Goal: Task Accomplishment & Management: Manage account settings

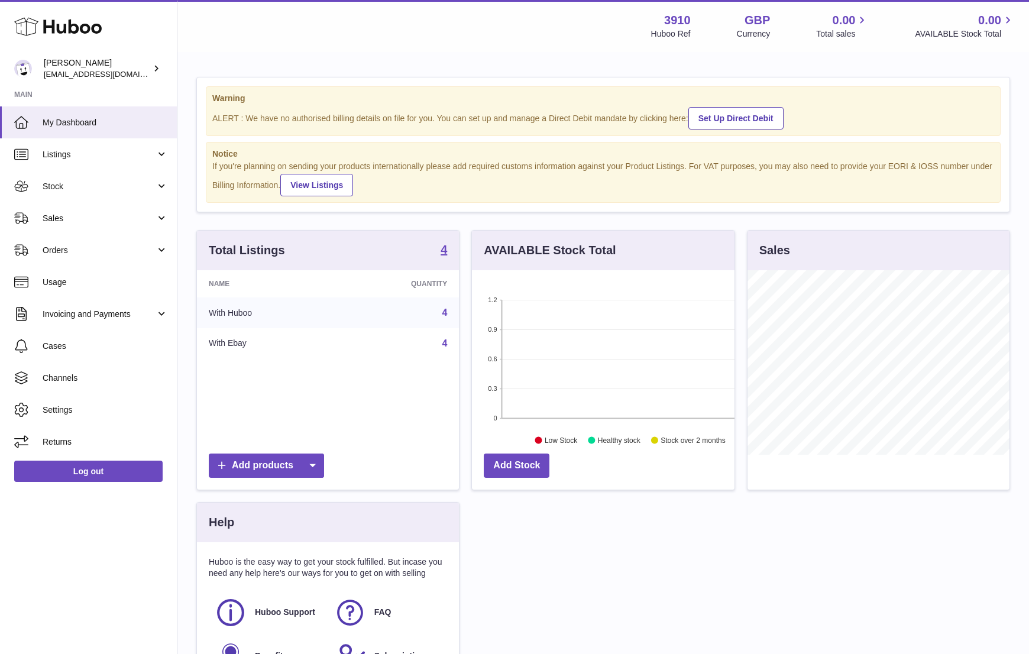
scroll to position [185, 262]
click at [82, 406] on span "Settings" at bounding box center [105, 410] width 125 height 11
click at [72, 382] on span "Channels" at bounding box center [105, 378] width 125 height 11
click at [73, 381] on span "Channels" at bounding box center [105, 378] width 125 height 11
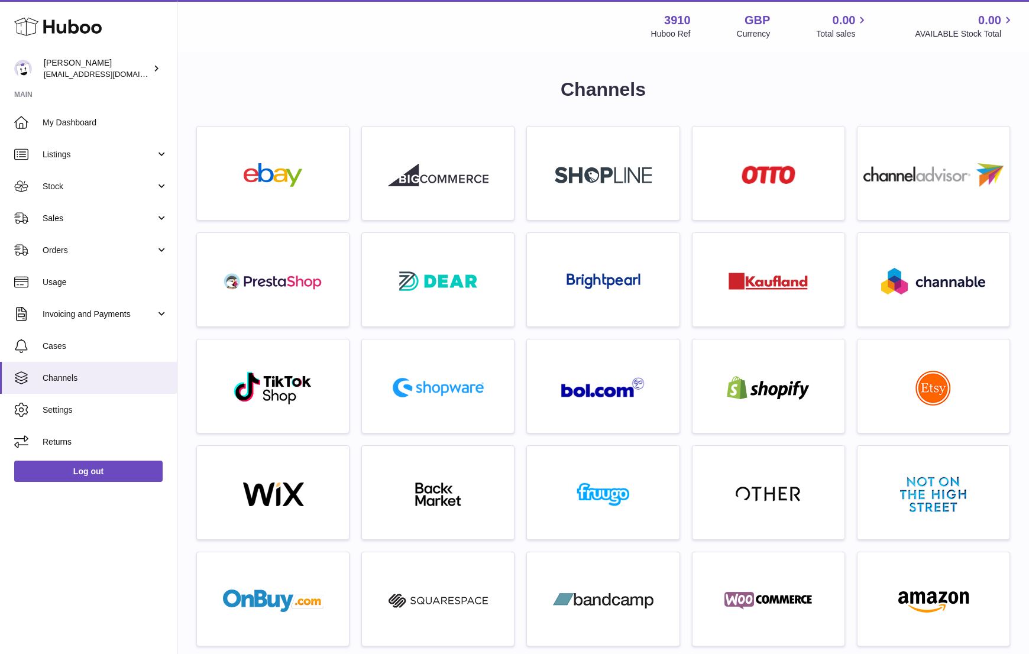
click at [305, 183] on img at bounding box center [273, 175] width 101 height 24
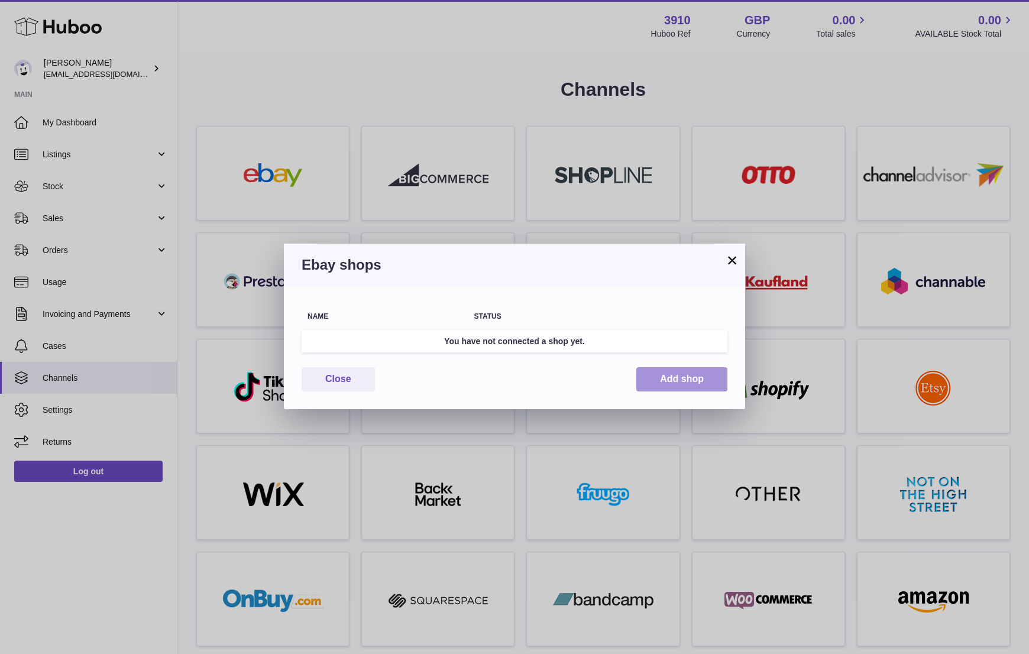
click at [694, 377] on button "Add shop" at bounding box center [682, 379] width 91 height 24
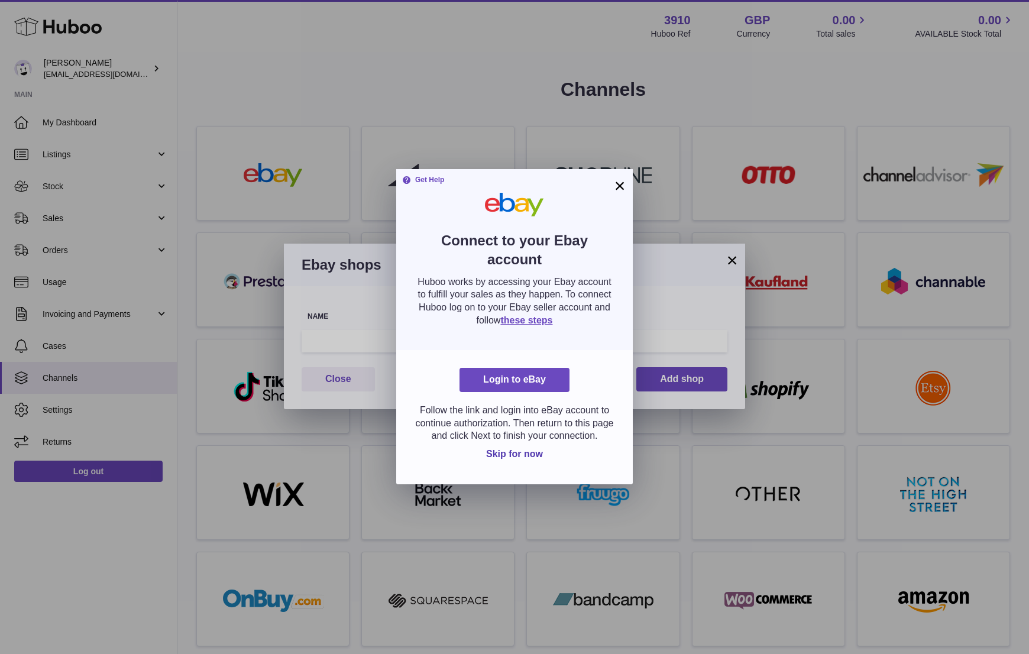
click at [619, 183] on button "×" at bounding box center [620, 186] width 14 height 14
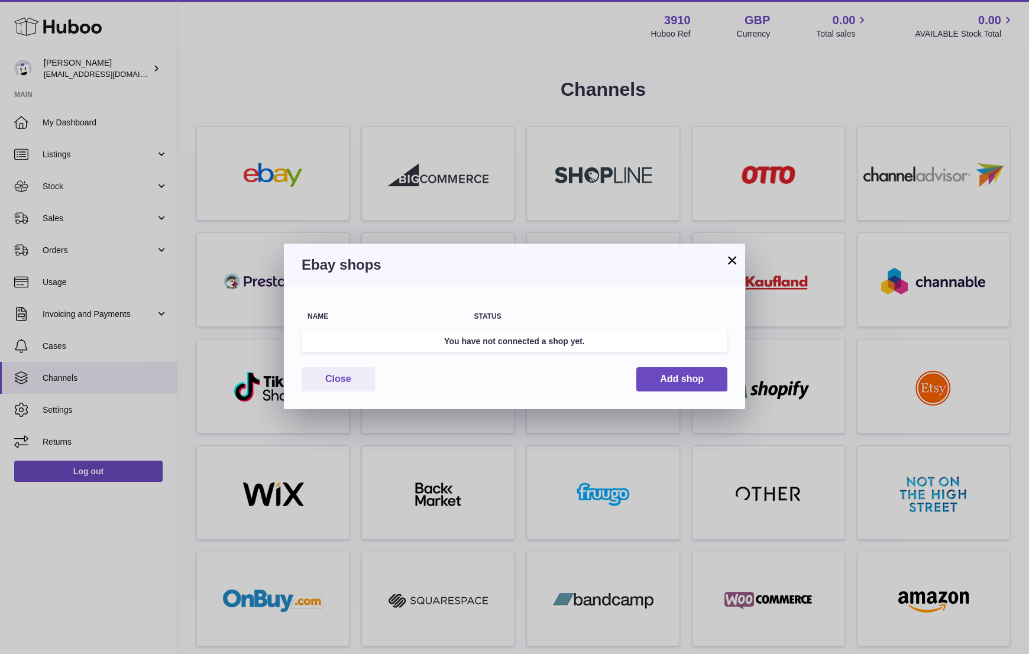
click at [734, 266] on button "×" at bounding box center [732, 260] width 14 height 14
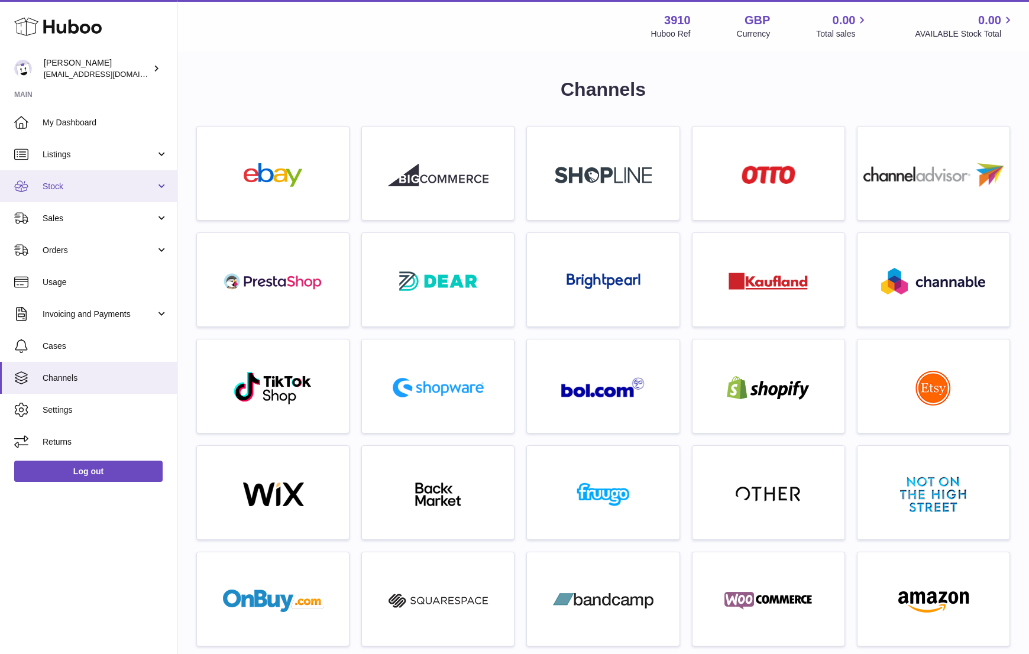
click at [79, 183] on span "Stock" at bounding box center [99, 186] width 113 height 11
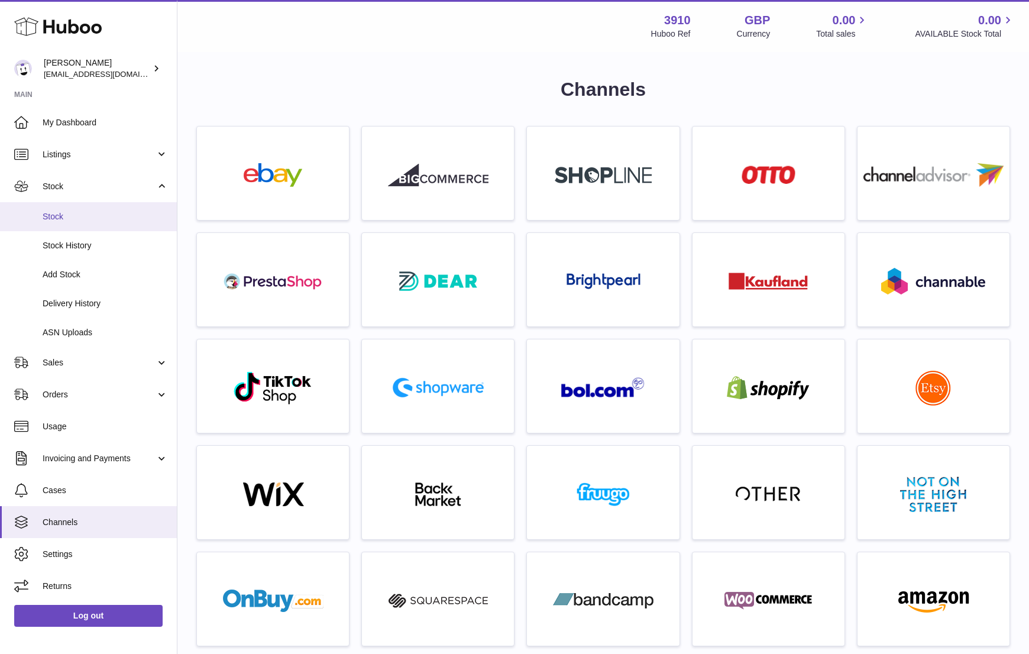
click at [77, 211] on span "Stock" at bounding box center [105, 216] width 125 height 11
